Goal: Transaction & Acquisition: Purchase product/service

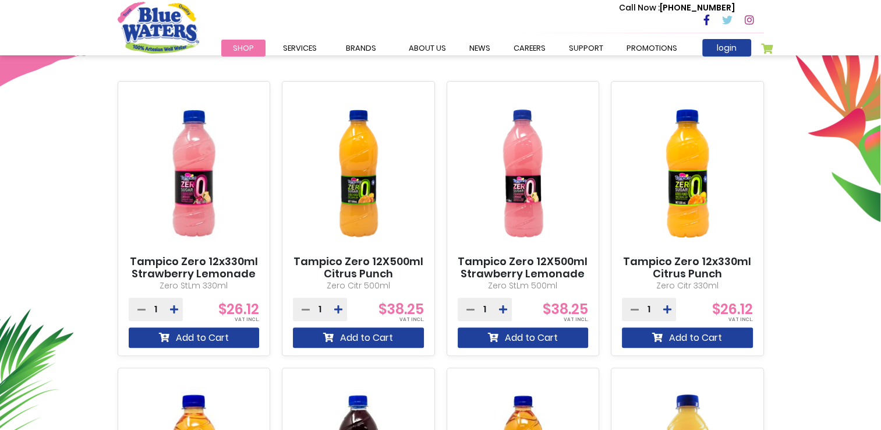
scroll to position [466, 0]
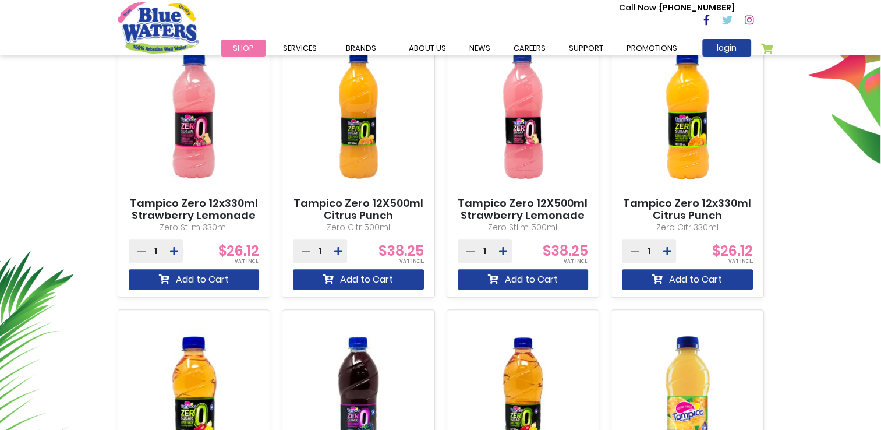
click at [356, 116] on img at bounding box center [358, 115] width 131 height 164
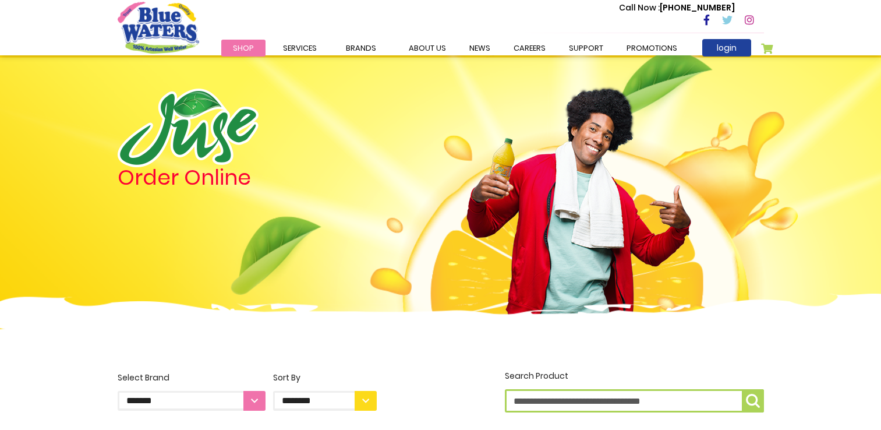
scroll to position [466, 0]
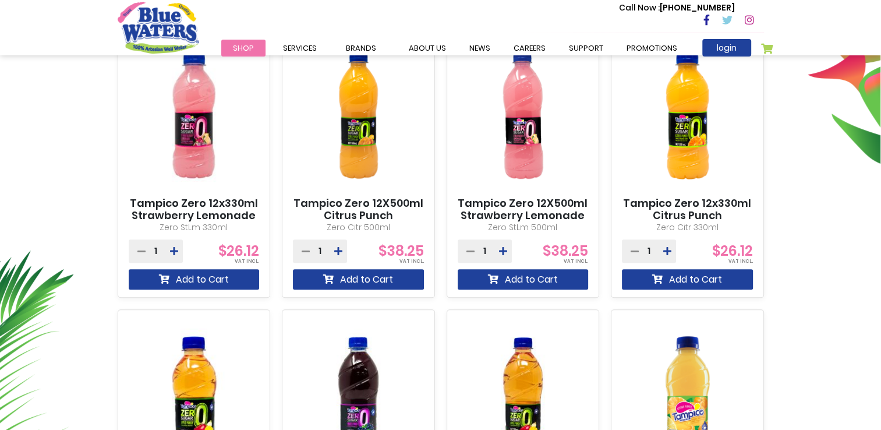
click at [533, 129] on img at bounding box center [523, 115] width 131 height 164
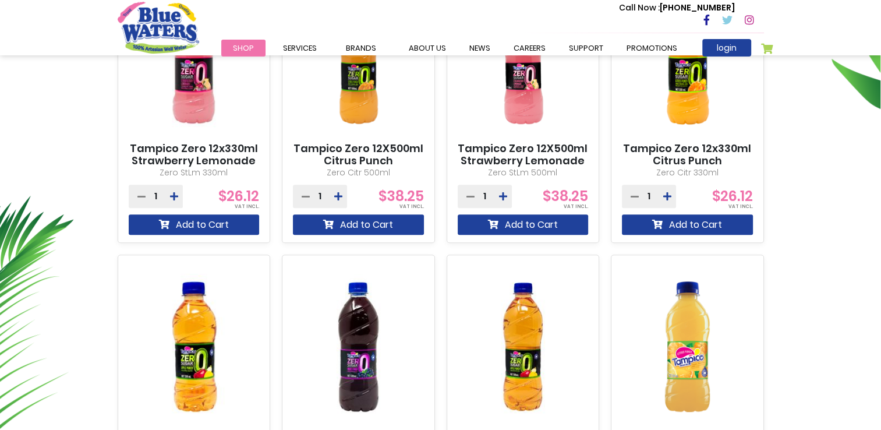
scroll to position [641, 0]
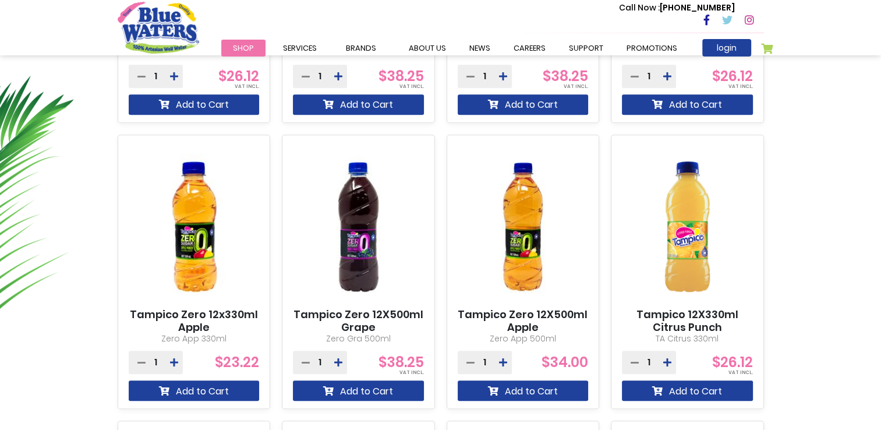
click at [359, 260] on img at bounding box center [358, 227] width 131 height 164
